Goal: Navigation & Orientation: Find specific page/section

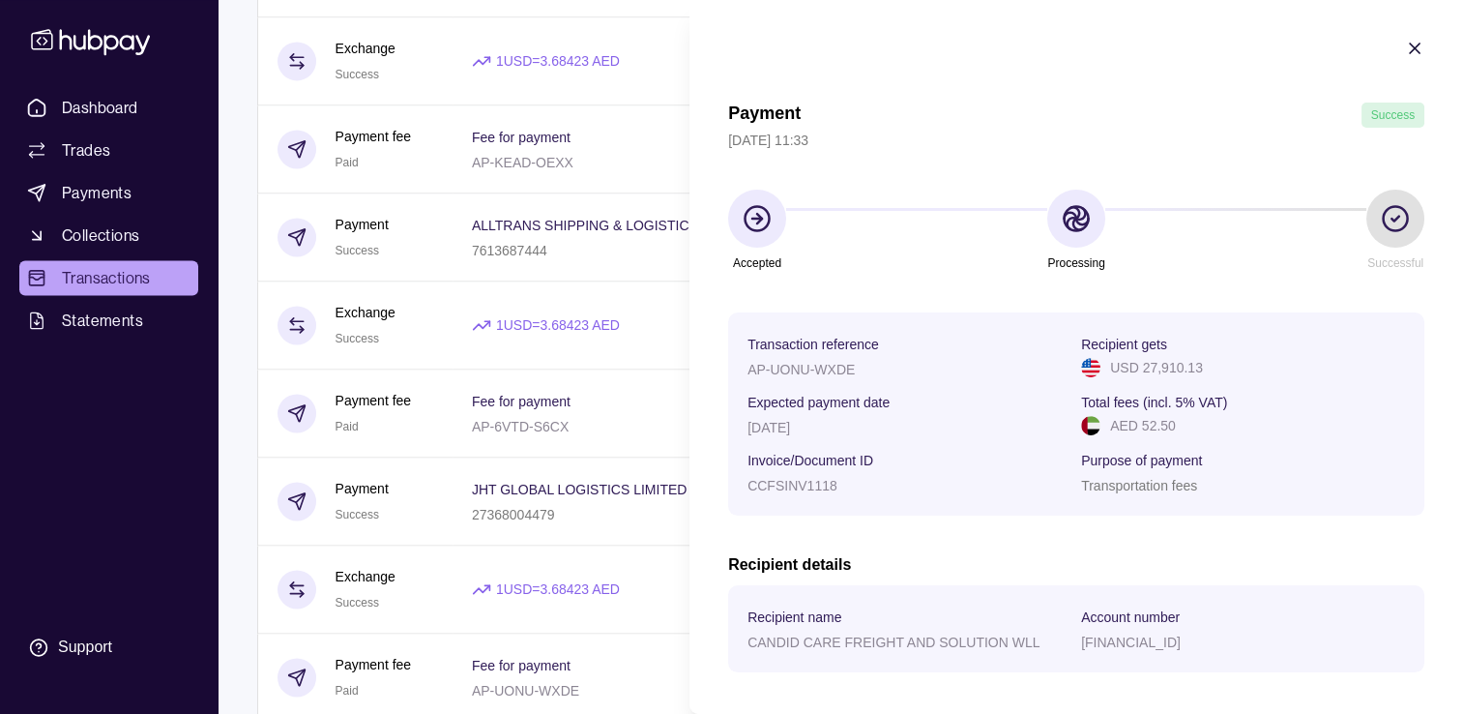
scroll to position [301, 0]
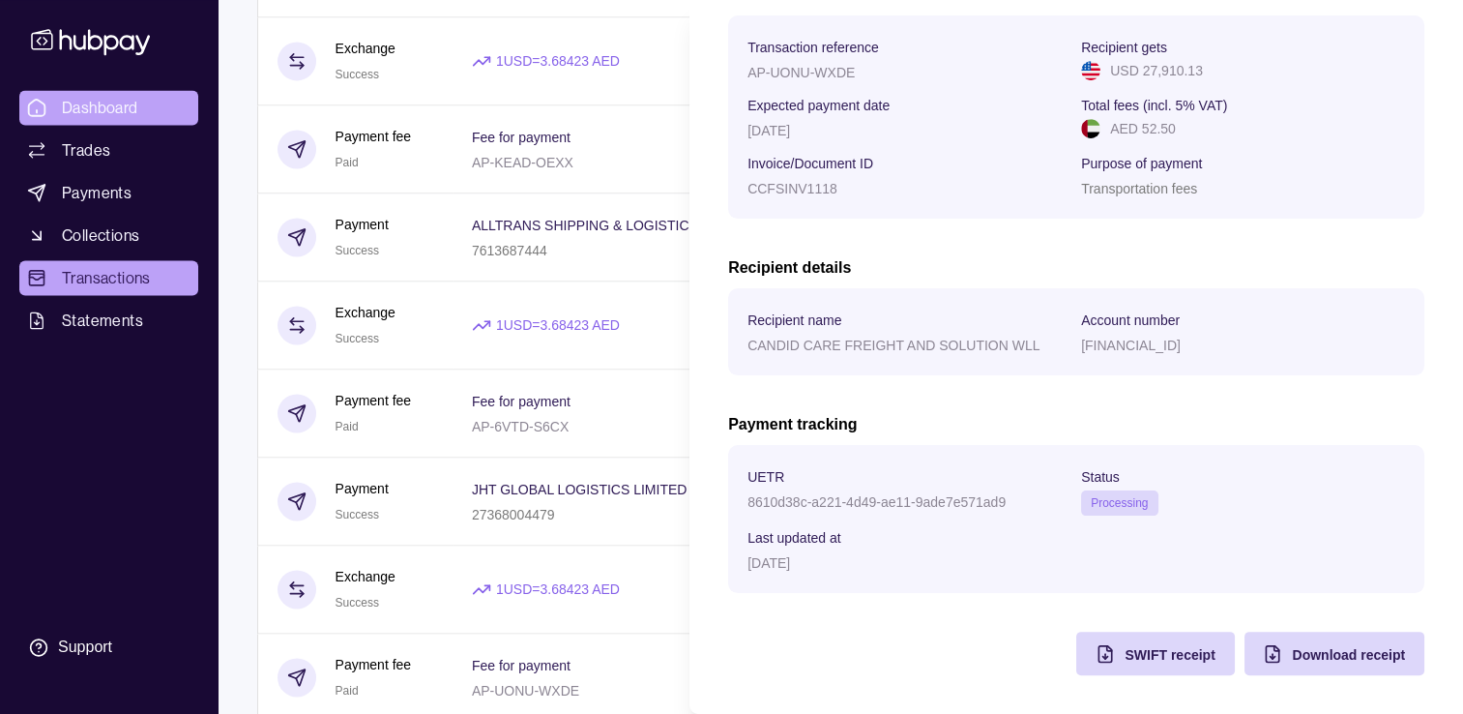
click at [112, 111] on html "Dashboard Trades Payments Collections Transactions Statements Support S Hello, …" at bounding box center [731, 107] width 1463 height 5793
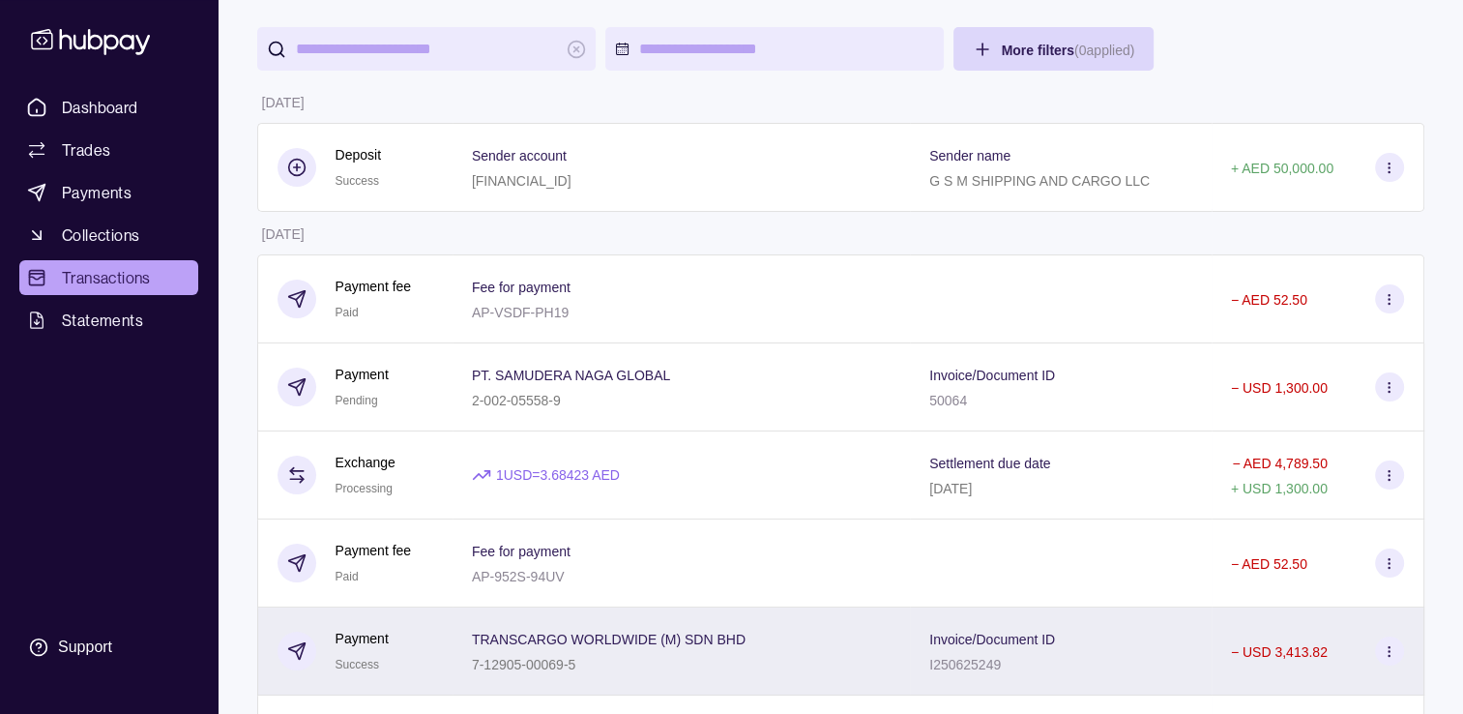
scroll to position [0, 0]
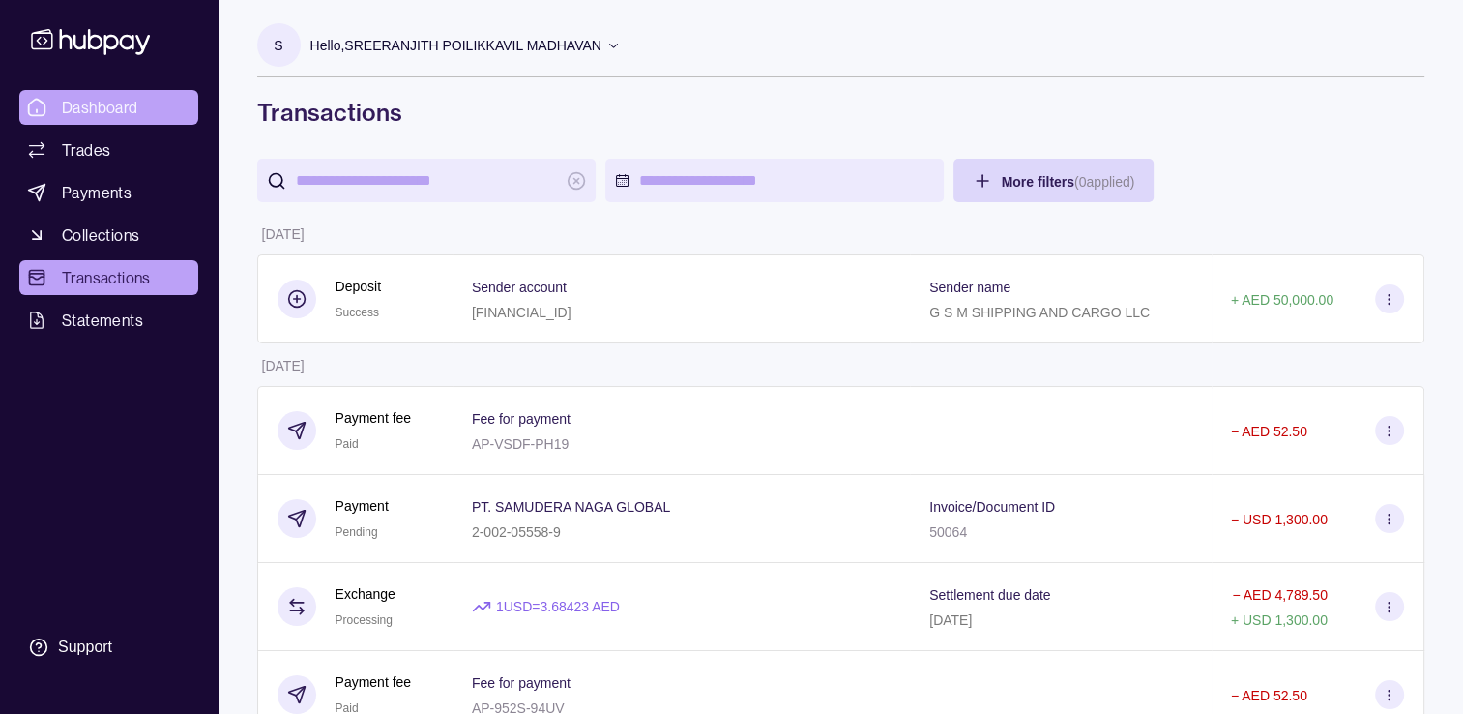
click at [102, 118] on span "Dashboard" at bounding box center [100, 107] width 76 height 23
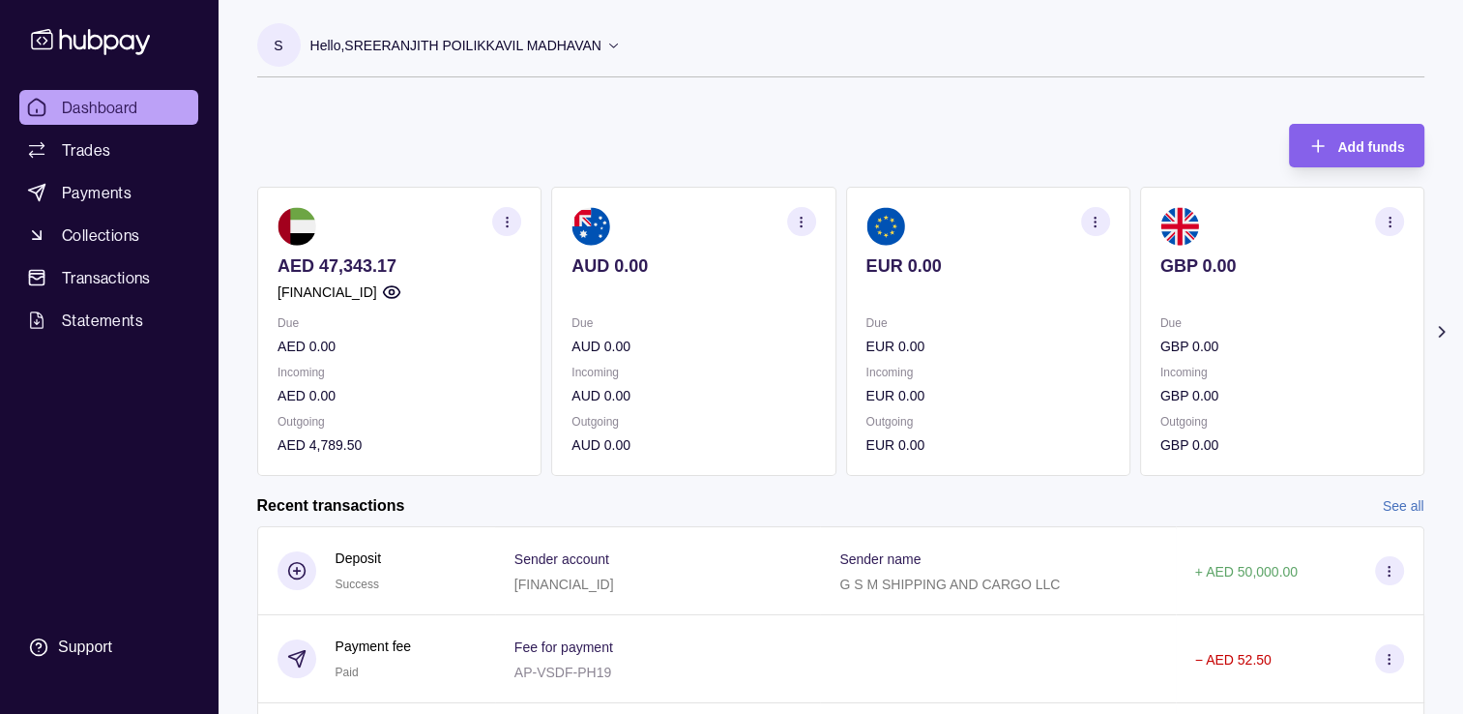
scroll to position [193, 0]
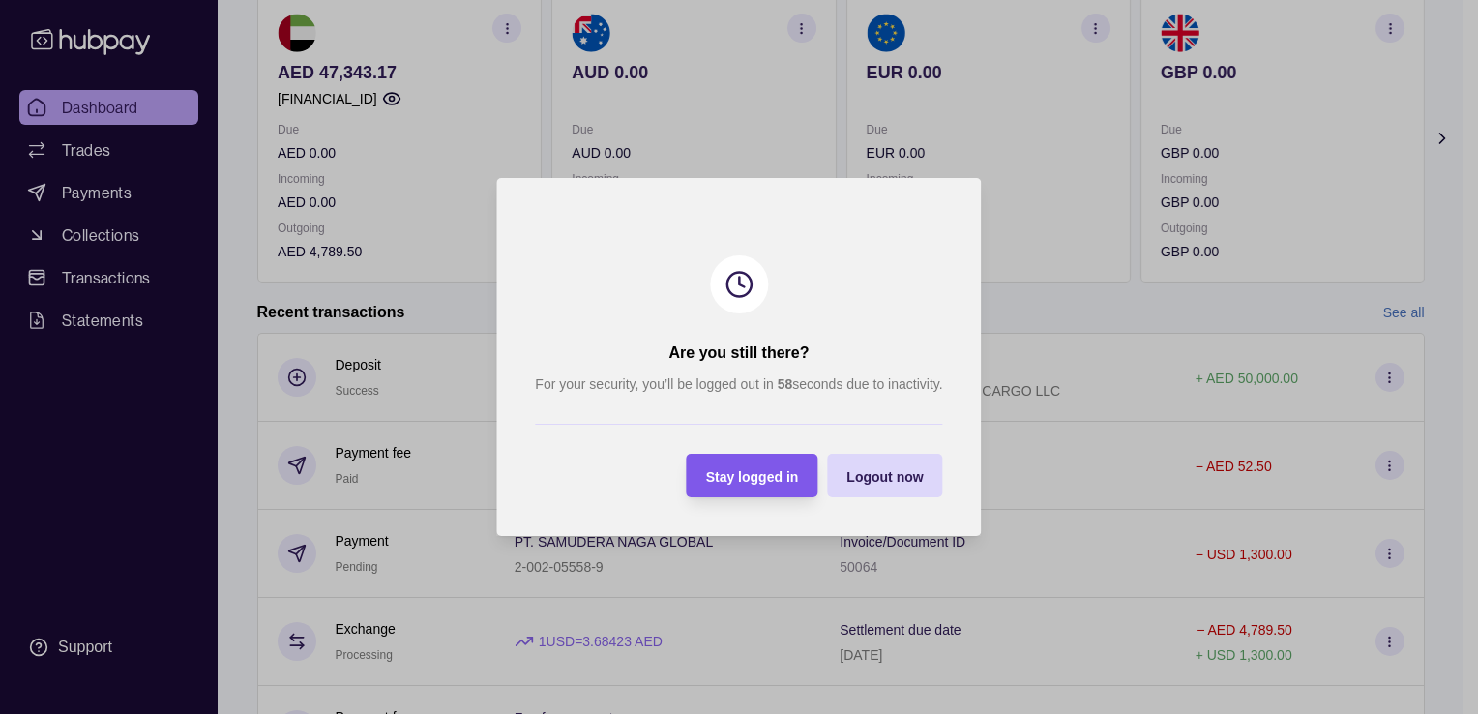
click at [753, 469] on span "Stay logged in" at bounding box center [752, 476] width 93 height 15
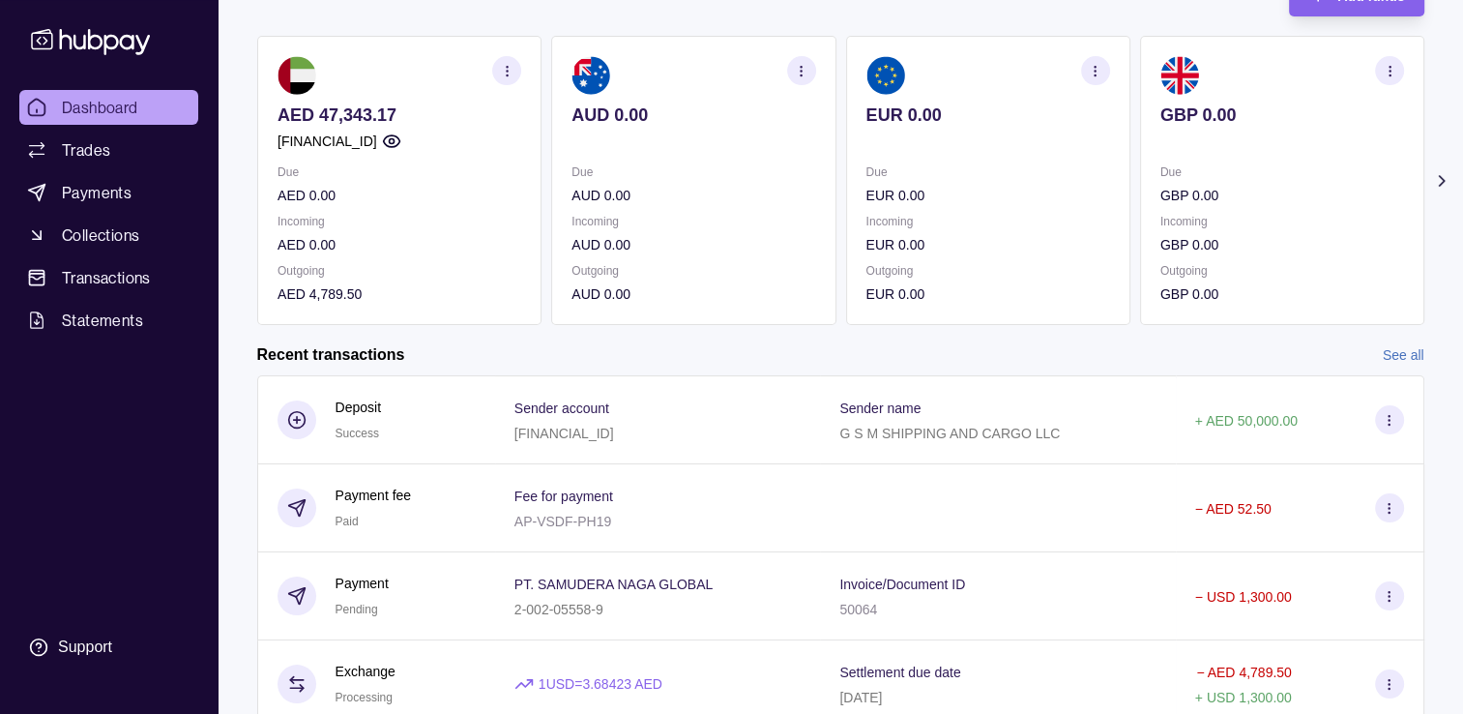
scroll to position [0, 0]
